Goal: Information Seeking & Learning: Learn about a topic

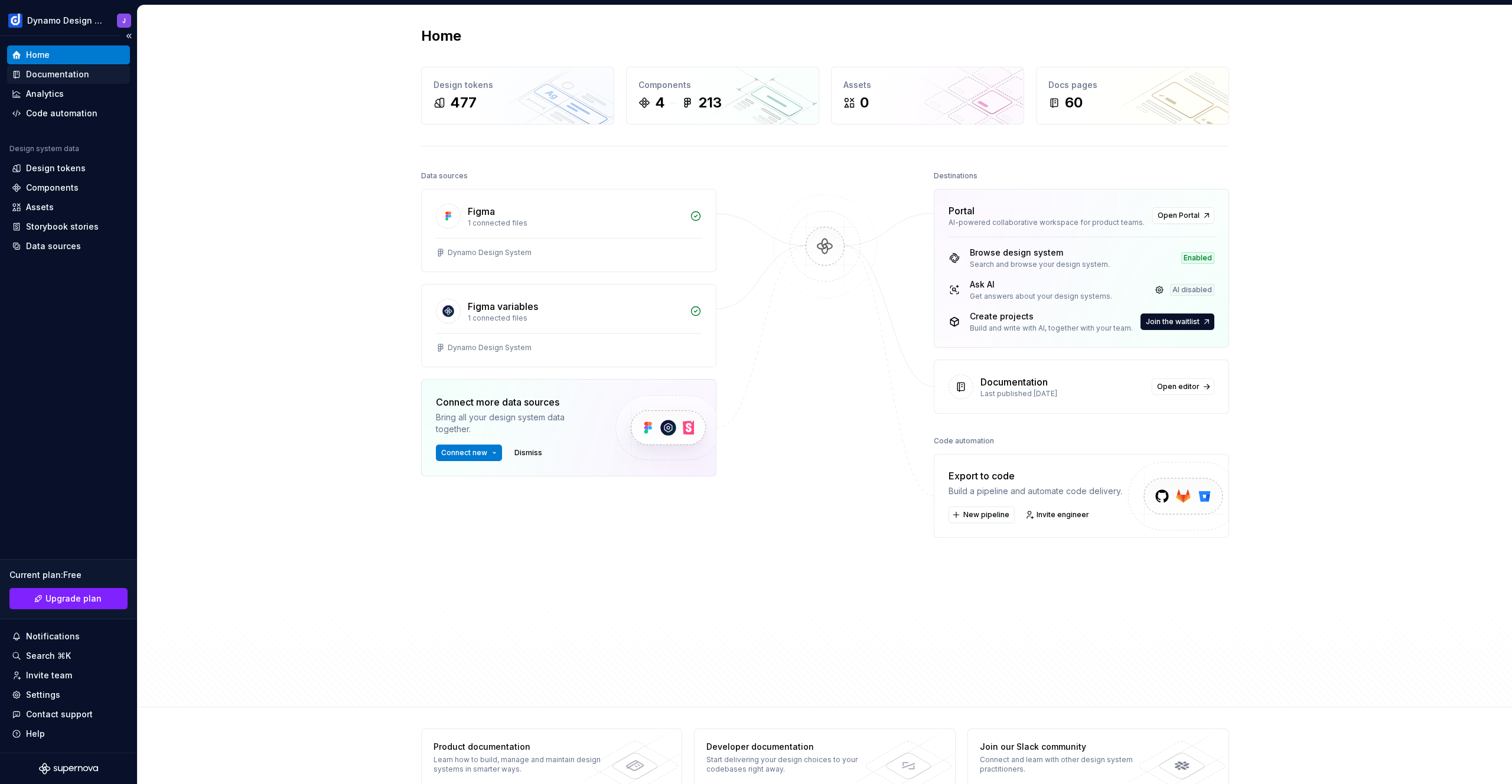
click at [61, 73] on div "Documentation" at bounding box center [58, 75] width 64 height 12
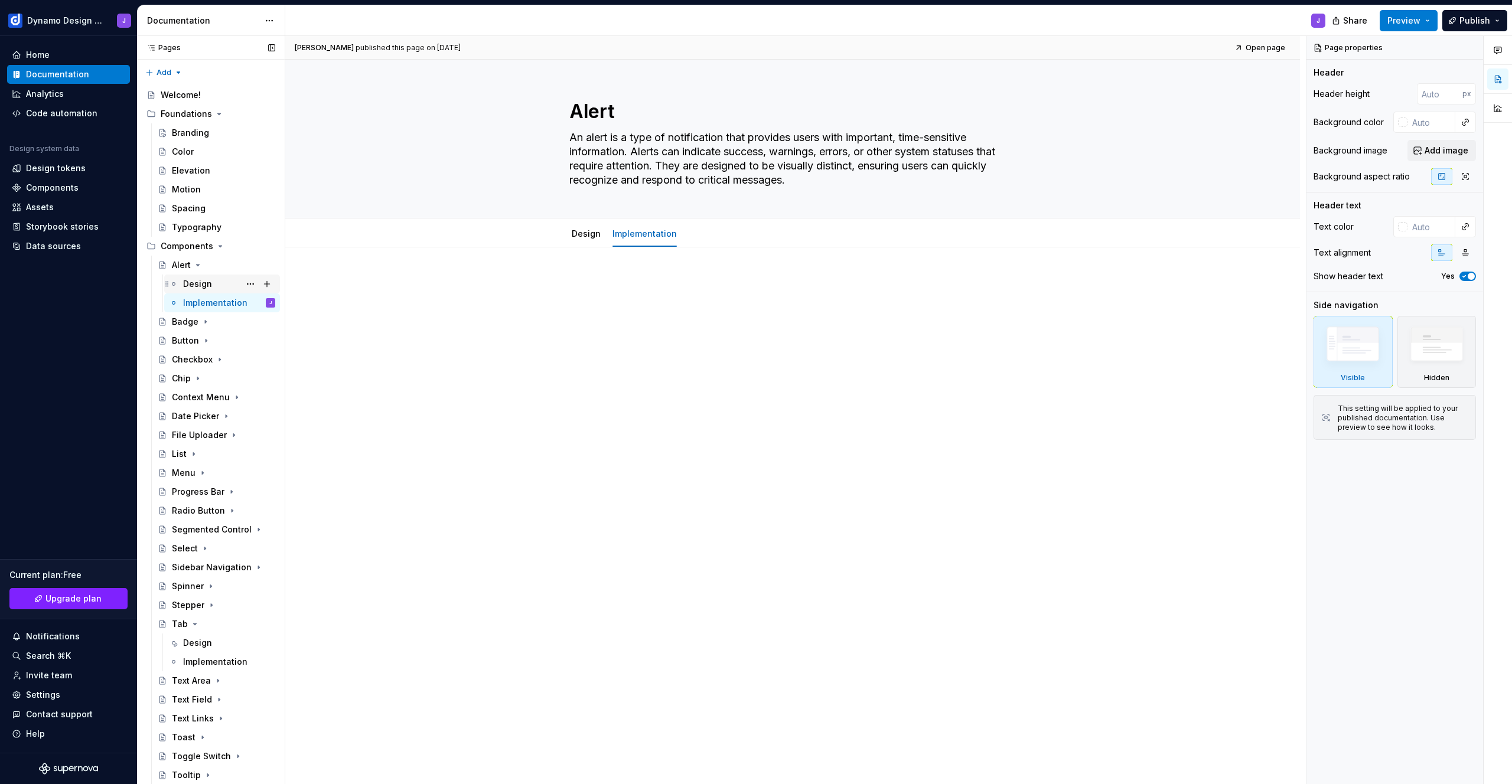
click at [212, 289] on div "Design" at bounding box center [229, 284] width 92 height 17
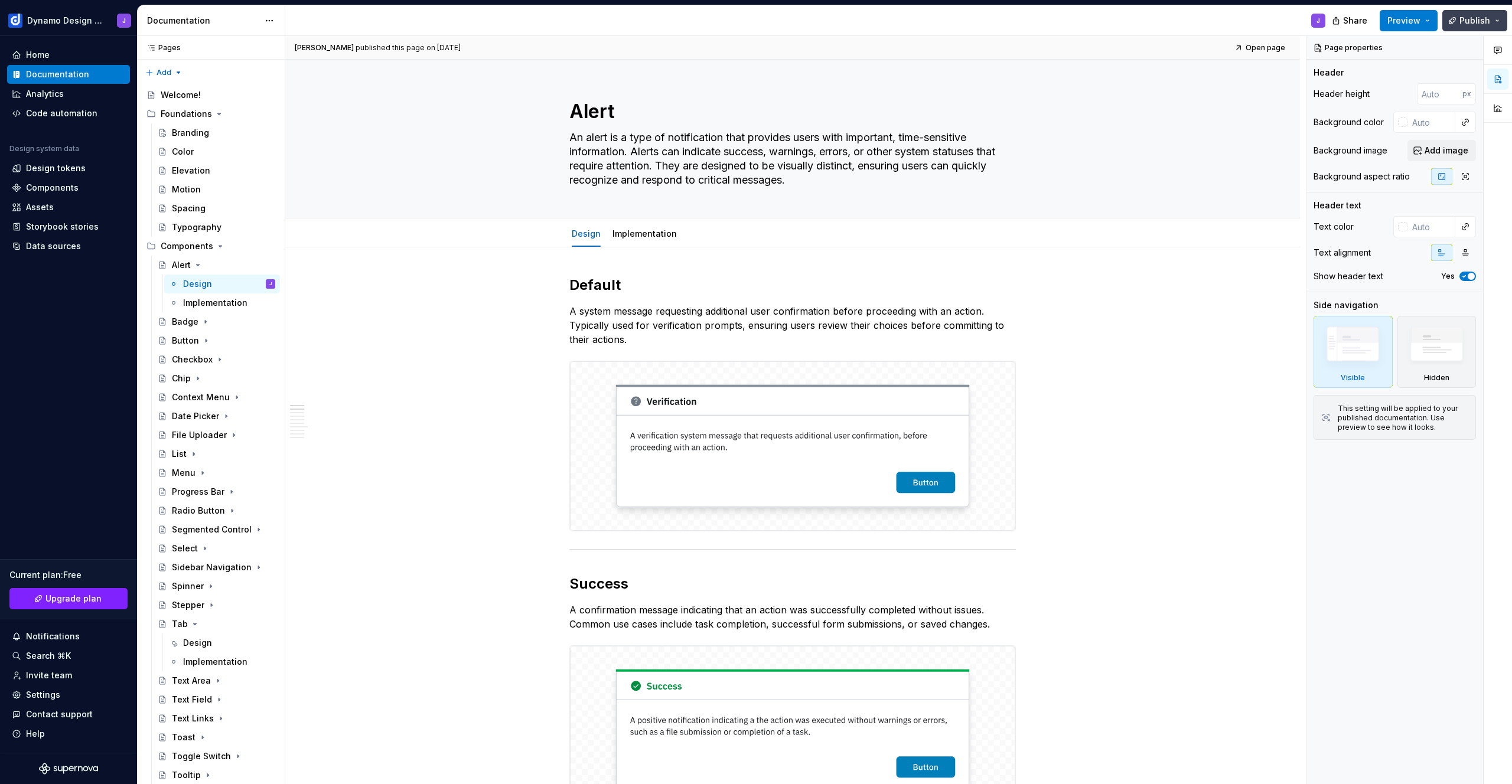
type textarea "*"
